Goal: Information Seeking & Learning: Learn about a topic

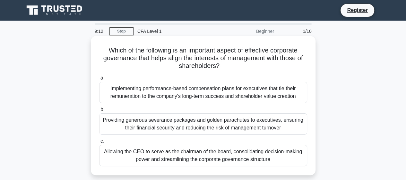
click at [223, 129] on div "Providing generous severance packages and golden parachutes to executives, ensu…" at bounding box center [203, 123] width 208 height 21
click at [99, 111] on input "b. Providing generous severance packages and golden parachutes to executives, e…" at bounding box center [99, 109] width 0 height 4
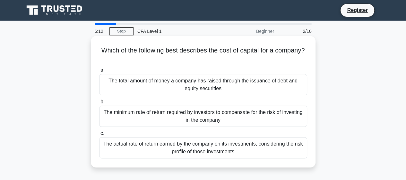
click at [215, 118] on div "The minimum rate of return required by investors to compensate for the risk of …" at bounding box center [203, 115] width 208 height 21
click at [99, 104] on input "b. The minimum rate of return required by investors to compensate for the risk …" at bounding box center [99, 102] width 0 height 4
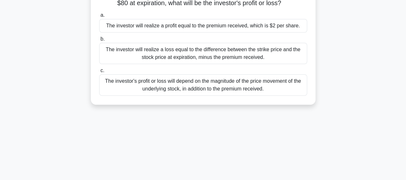
scroll to position [75, 0]
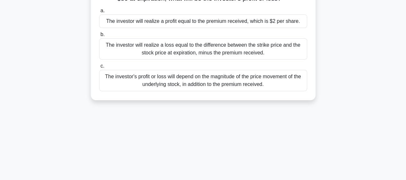
click at [272, 59] on div "The investor will realize a loss equal to the difference between the strike pri…" at bounding box center [203, 48] width 208 height 21
click at [99, 37] on input "b. The investor will realize a loss equal to the difference between the strike …" at bounding box center [99, 34] width 0 height 4
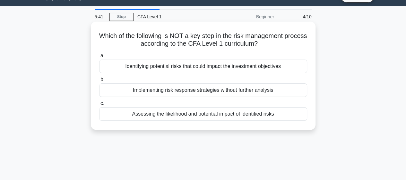
scroll to position [0, 0]
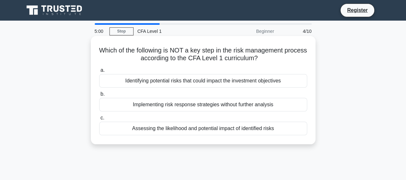
click at [251, 129] on div "Assessing the likelihood and potential impact of identified risks" at bounding box center [203, 127] width 208 height 13
click at [99, 120] on input "c. Assessing the likelihood and potential impact of identified risks" at bounding box center [99, 118] width 0 height 4
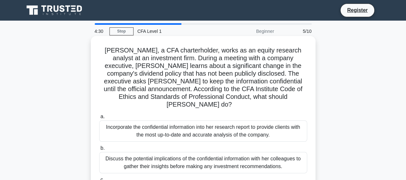
scroll to position [75, 0]
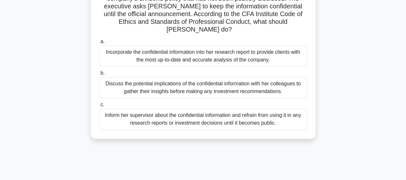
click at [201, 114] on div "Inform her supervisor about the confidential information and refrain from using…" at bounding box center [203, 118] width 208 height 21
click at [99, 107] on input "c. Inform her supervisor about the confidential information and refrain from us…" at bounding box center [99, 104] width 0 height 4
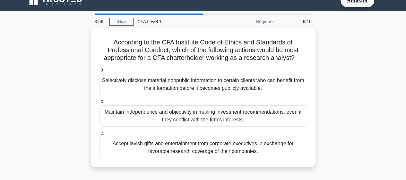
scroll to position [0, 0]
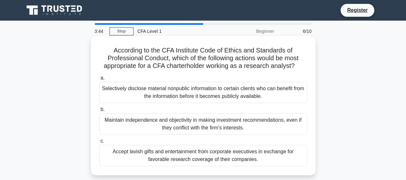
click at [204, 126] on div "Maintain independence and objectivity in making investment recommendations, eve…" at bounding box center [203, 123] width 208 height 21
click at [99, 111] on input "b. Maintain independence and objectivity in making investment recommendations, …" at bounding box center [99, 109] width 0 height 4
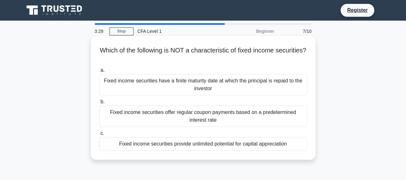
click at [204, 125] on div "Fixed income securities offer regular coupon payments based on a predetermined …" at bounding box center [203, 115] width 208 height 21
click at [99, 104] on input "b. Fixed income securities offer regular coupon payments based on a predetermin…" at bounding box center [99, 102] width 0 height 4
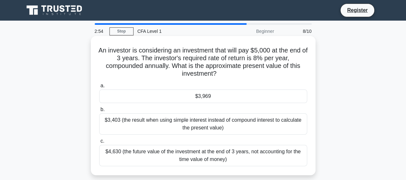
click at [213, 132] on div "$3,403 (the result when using simple interest instead of compound interest to c…" at bounding box center [203, 123] width 208 height 21
click at [99, 111] on input "b. $3,403 (the result when using simple interest instead of compound interest t…" at bounding box center [99, 109] width 0 height 4
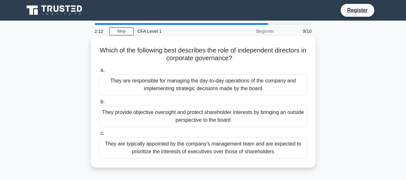
click at [225, 121] on div "They provide objective oversight and protect shareholder interests by bringing …" at bounding box center [203, 115] width 208 height 21
click at [99, 104] on input "b. They provide objective oversight and protect shareholder interests by bringi…" at bounding box center [99, 102] width 0 height 4
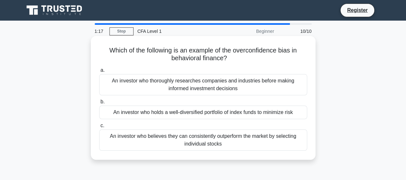
click at [230, 137] on div "An investor who believes they can consistently outperform the market by selecti…" at bounding box center [203, 139] width 208 height 21
click at [99, 127] on input "c. An investor who believes they can consistently outperform the market by sele…" at bounding box center [99, 125] width 0 height 4
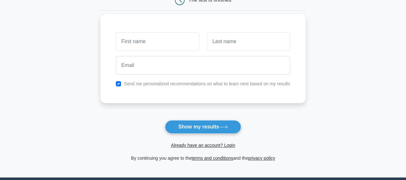
scroll to position [142, 0]
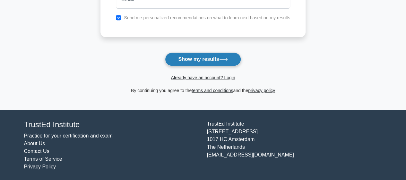
click at [196, 55] on button "Show my results" at bounding box center [203, 58] width 76 height 13
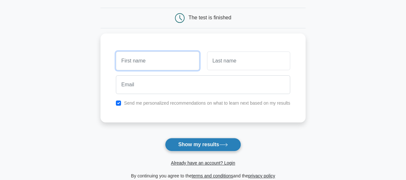
scroll to position [28, 0]
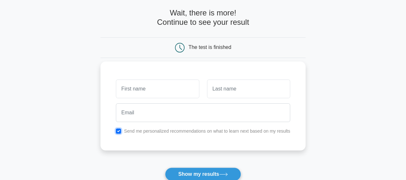
click at [116, 129] on input "checkbox" at bounding box center [118, 130] width 5 height 5
checkbox input "false"
click at [139, 92] on input "text" at bounding box center [157, 88] width 83 height 19
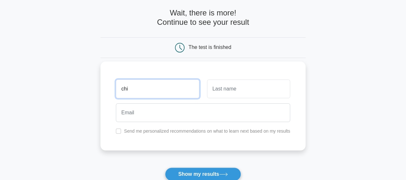
type input "chi"
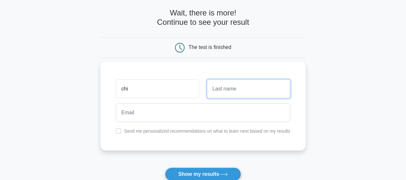
click at [241, 92] on input "text" at bounding box center [248, 88] width 83 height 19
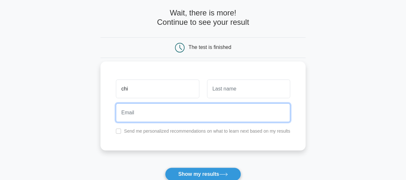
click at [211, 118] on input "email" at bounding box center [203, 112] width 174 height 19
type input "xmichit_65@yahoo.com"
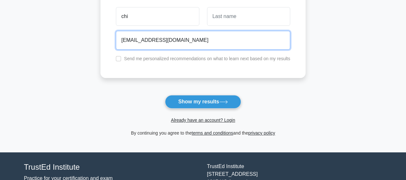
scroll to position [103, 0]
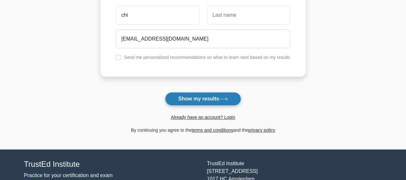
click at [218, 96] on button "Show my results" at bounding box center [203, 98] width 76 height 13
type input "ng"
click at [218, 94] on button "Show my results" at bounding box center [203, 98] width 76 height 13
